Goal: Understand process/instructions: Learn how to perform a task or action

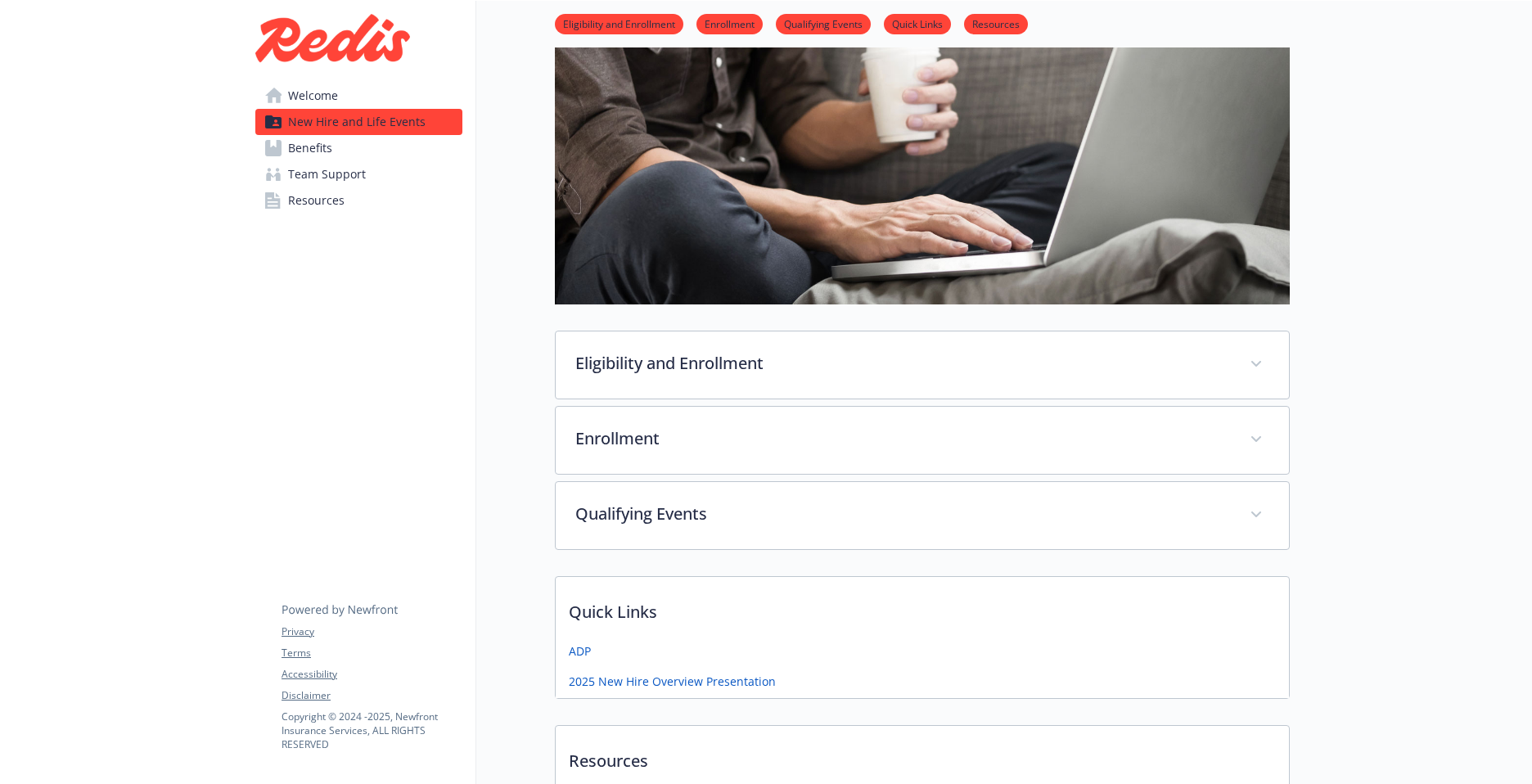
scroll to position [115, 0]
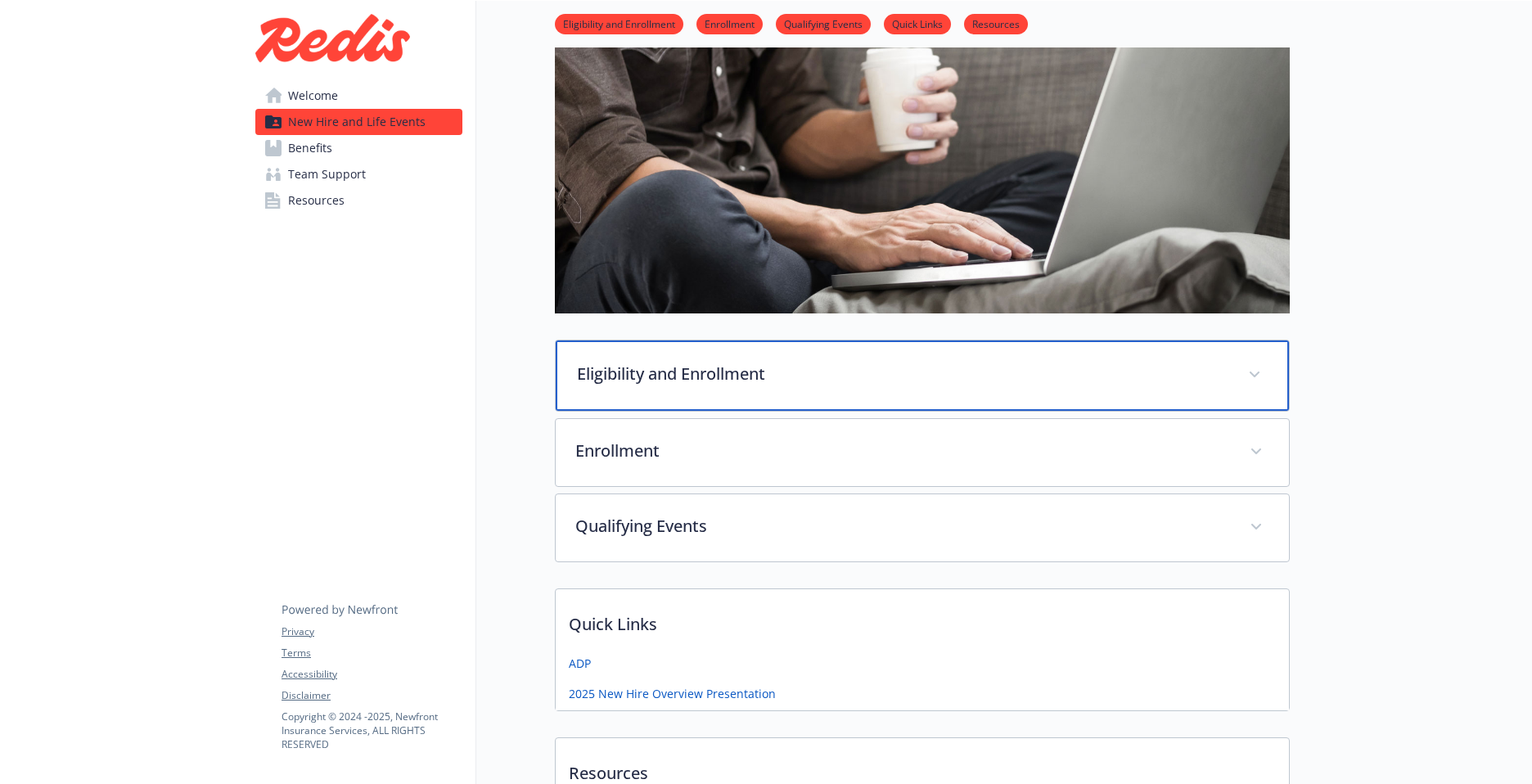
click at [696, 378] on p "Eligibility and Enrollment" at bounding box center [902, 373] width 651 height 25
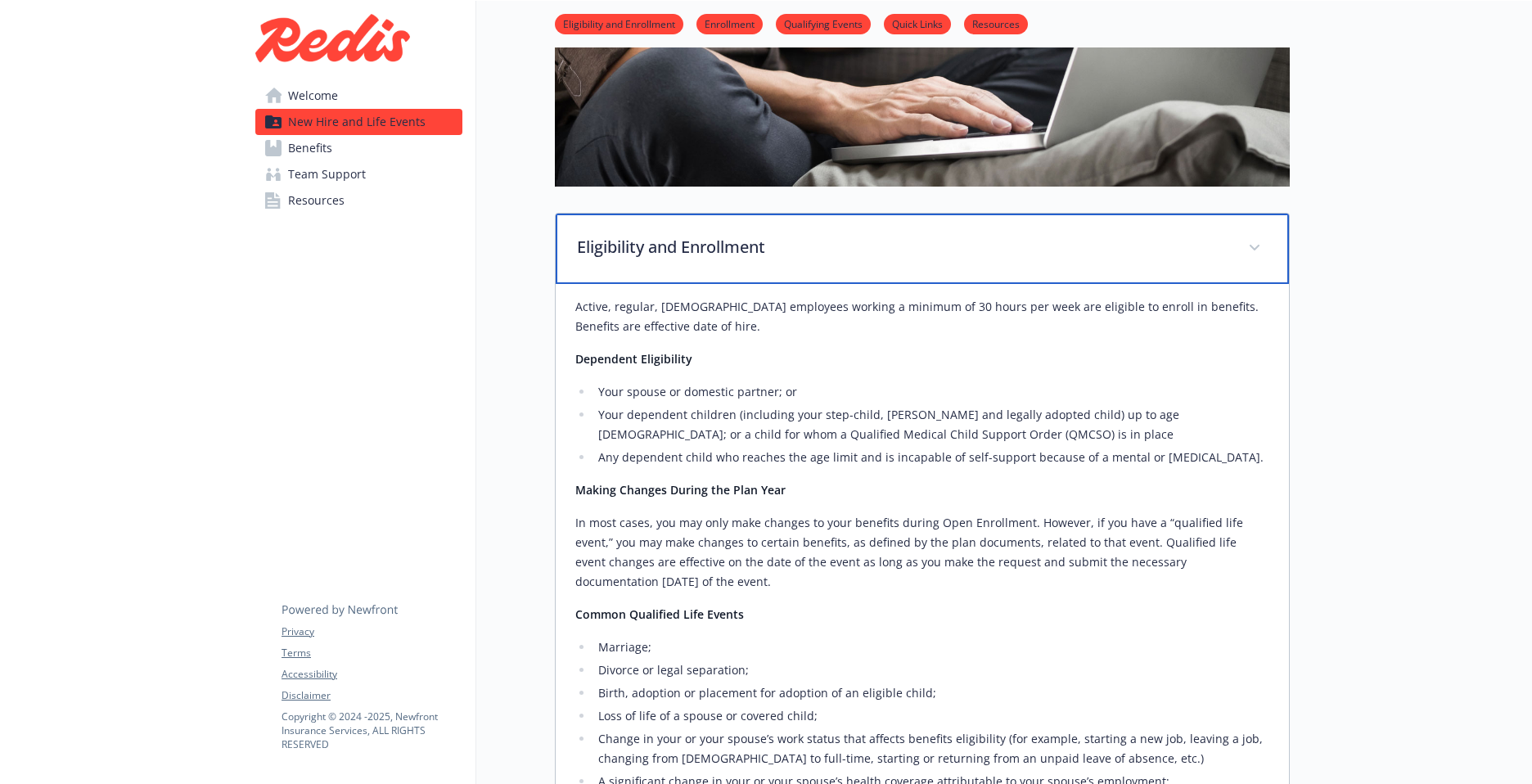
scroll to position [232, 0]
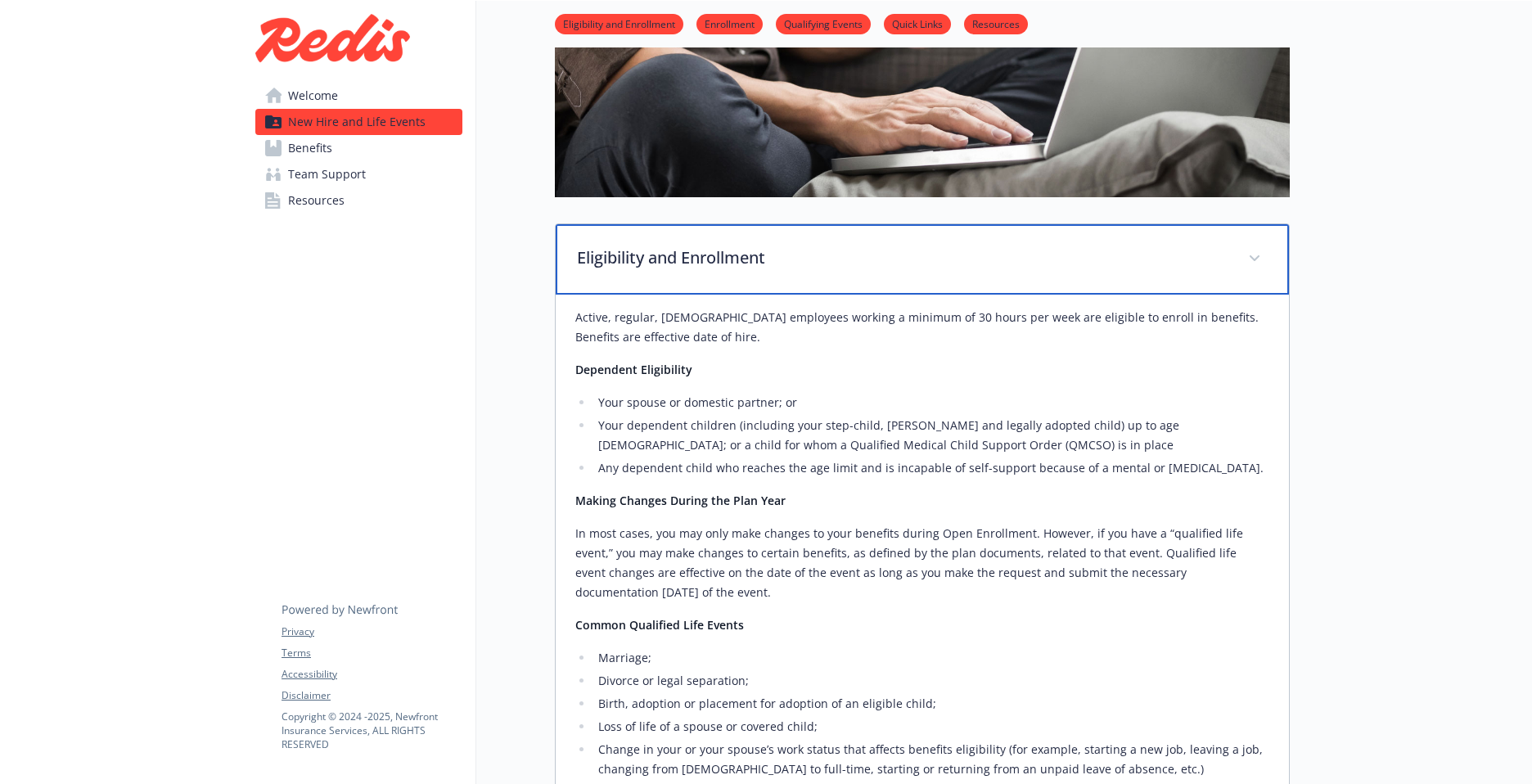
click at [711, 269] on p "Eligibility and Enrollment" at bounding box center [902, 257] width 651 height 25
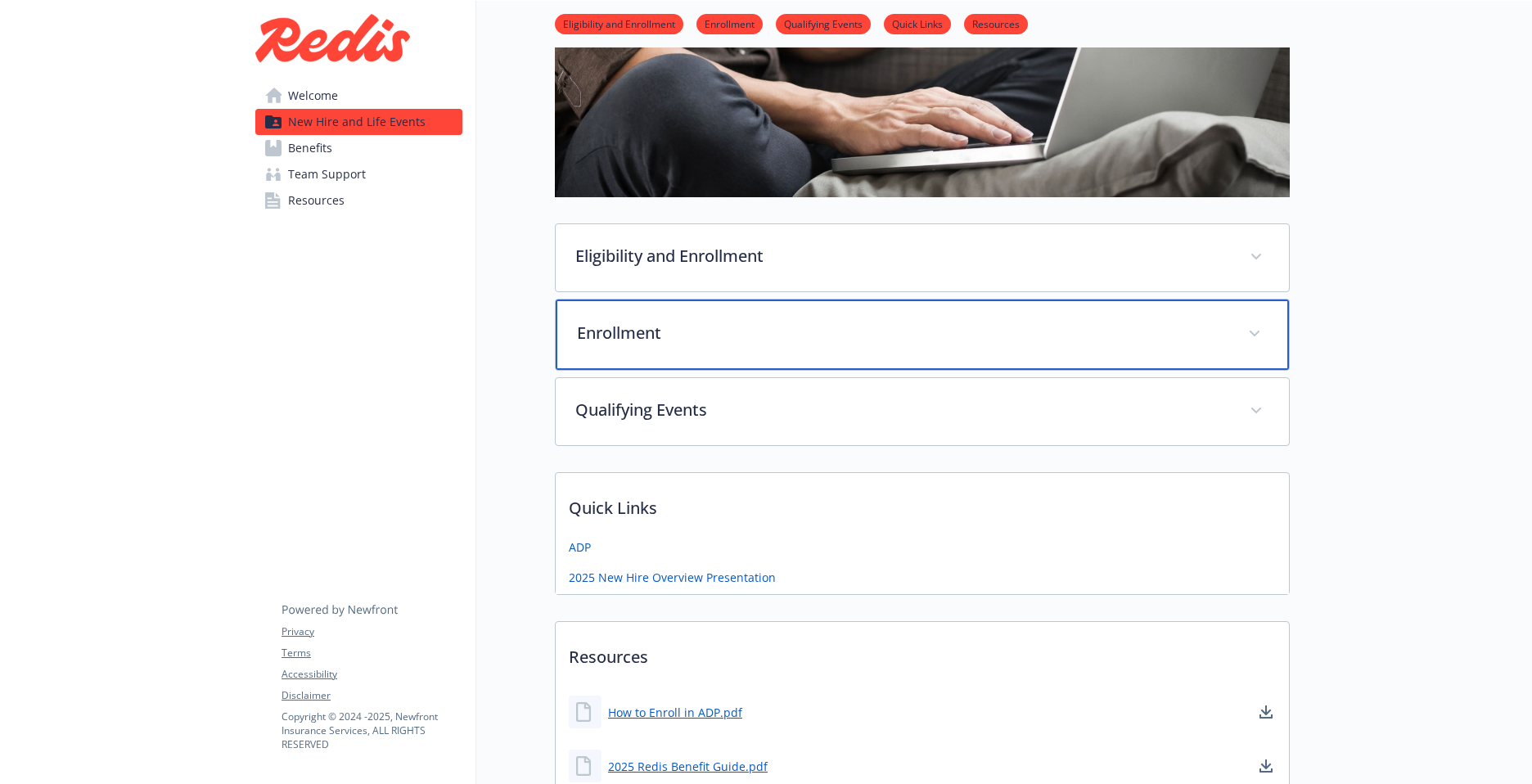
click at [672, 349] on div "Enrollment" at bounding box center [922, 334] width 733 height 70
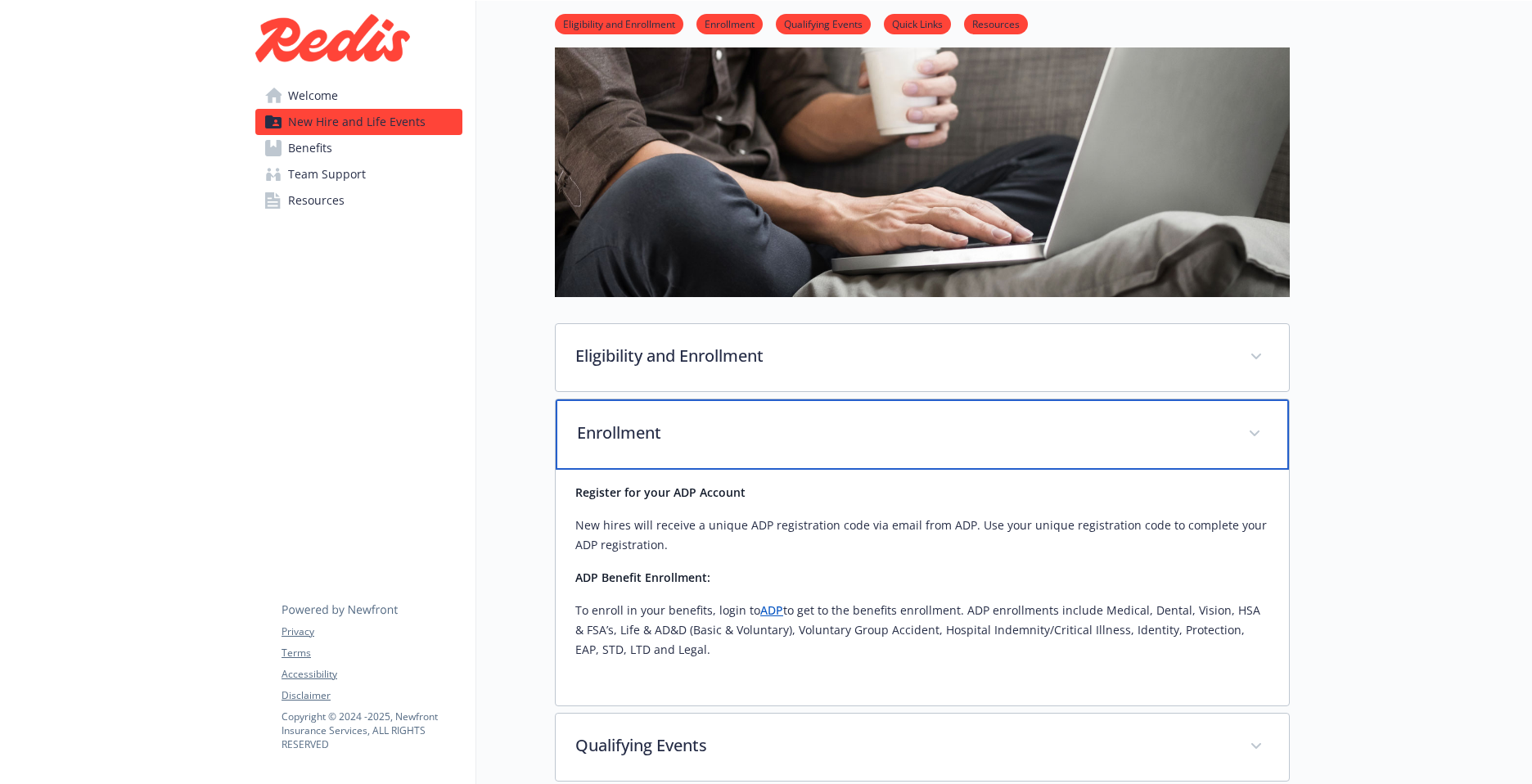
scroll to position [115, 0]
